Goal: Task Accomplishment & Management: Manage account settings

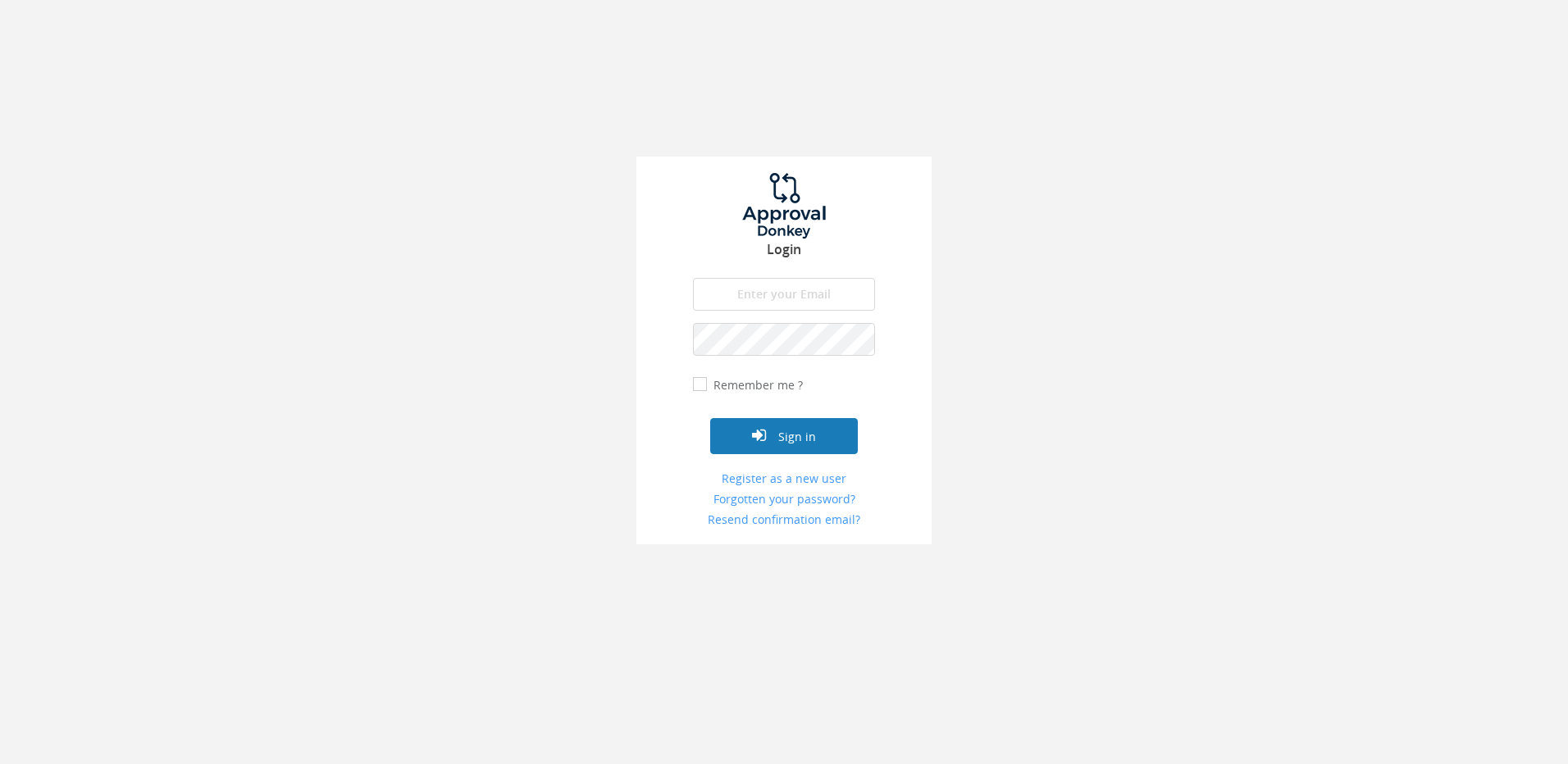
type input "[PERSON_NAME][EMAIL_ADDRESS][DOMAIN_NAME]"
click at [761, 450] on button "Sign in" at bounding box center [783, 436] width 147 height 36
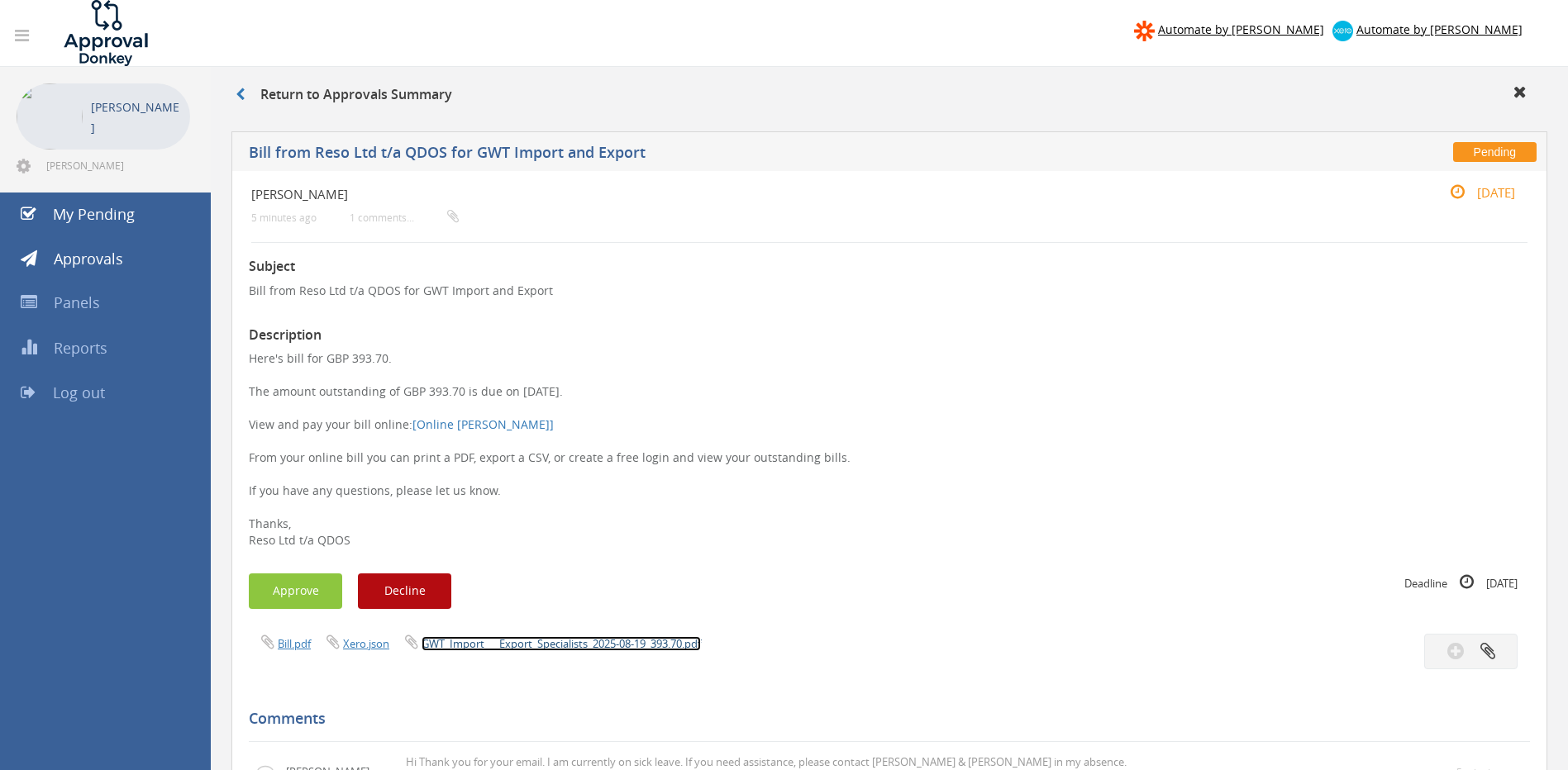
click at [492, 645] on link "GWT_Import___Export_Specialists_2025-08-19_393.70.pdf" at bounding box center [561, 643] width 280 height 15
click at [294, 585] on button "Approve" at bounding box center [295, 591] width 93 height 35
